Goal: Transaction & Acquisition: Purchase product/service

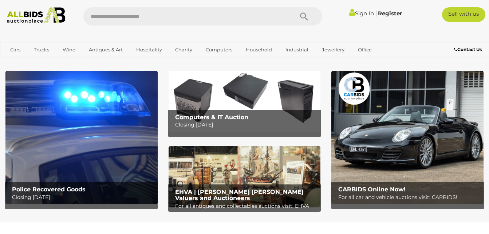
scroll to position [15, 0]
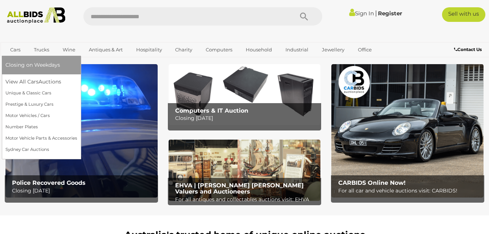
click at [18, 48] on link "Cars" at bounding box center [15, 50] width 20 height 12
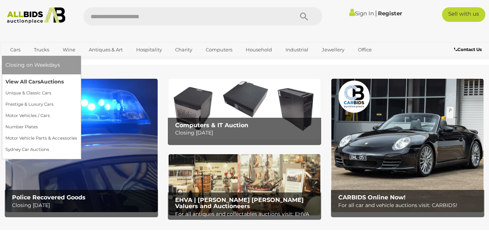
click at [25, 80] on link "View All Cars Auctions" at bounding box center [41, 81] width 72 height 11
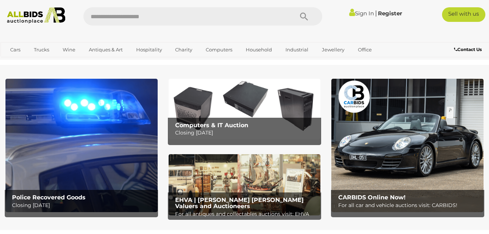
click at [54, 185] on img at bounding box center [81, 145] width 152 height 133
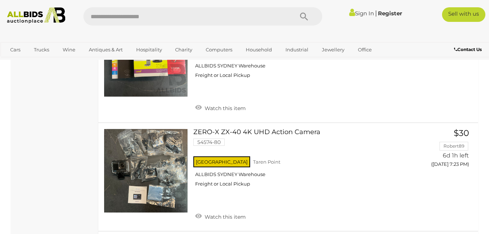
scroll to position [2729, 0]
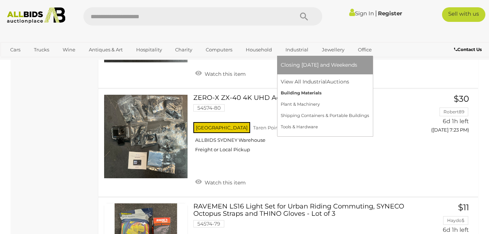
click at [302, 93] on link "Building Materials" at bounding box center [325, 92] width 88 height 11
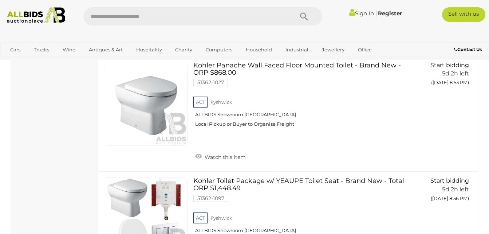
scroll to position [2311, 0]
